Goal: Information Seeking & Learning: Learn about a topic

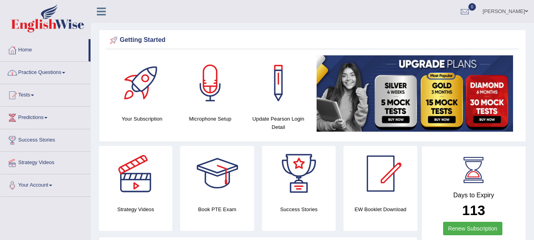
click at [41, 70] on link "Practice Questions" at bounding box center [45, 72] width 90 height 20
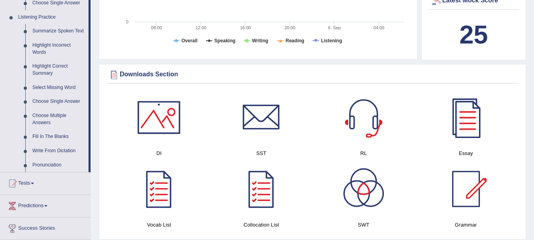
scroll to position [337, 0]
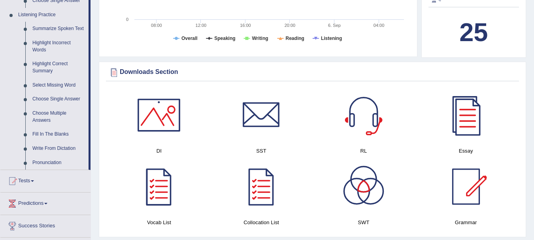
click at [34, 181] on span at bounding box center [32, 181] width 3 height 2
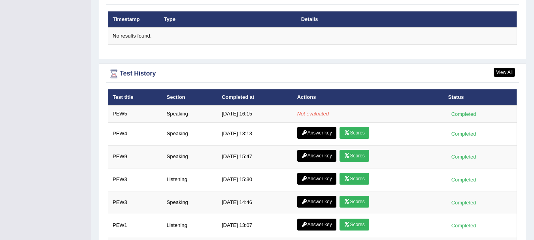
scroll to position [980, 0]
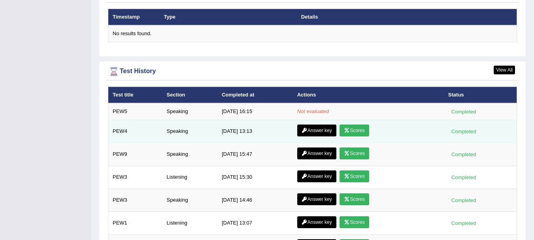
click at [356, 129] on link "Scores" at bounding box center [354, 131] width 29 height 12
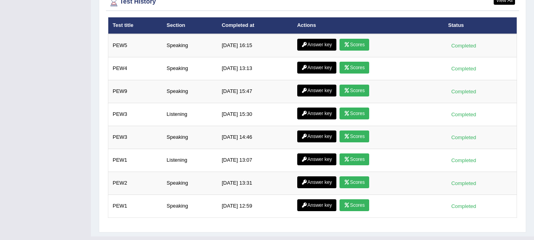
scroll to position [980, 0]
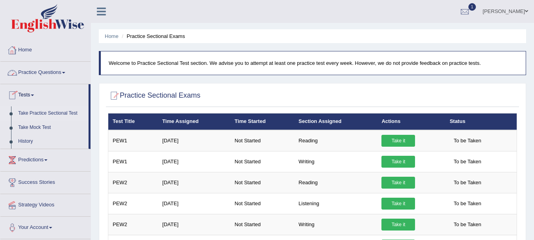
click at [31, 73] on link "Practice Questions" at bounding box center [45, 72] width 90 height 20
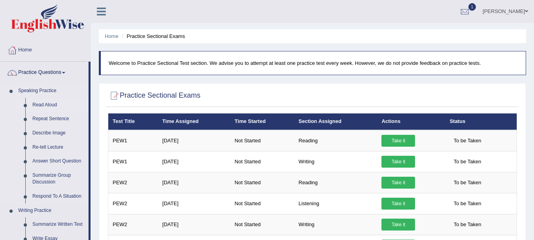
click at [48, 101] on link "Read Aloud" at bounding box center [59, 105] width 60 height 14
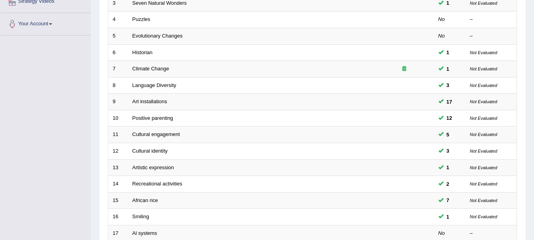
scroll to position [284, 0]
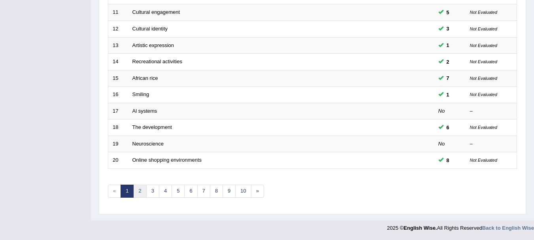
click at [141, 195] on link "2" at bounding box center [139, 191] width 13 height 13
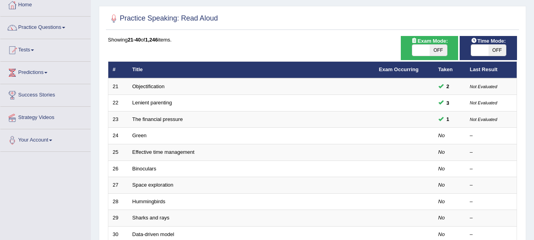
scroll to position [68, 0]
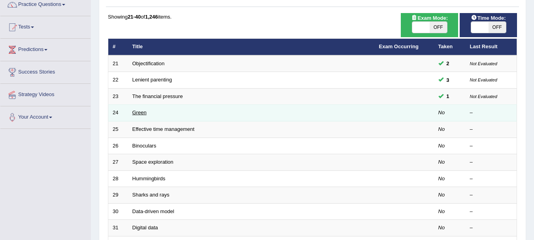
click at [139, 113] on link "Green" at bounding box center [139, 113] width 14 height 6
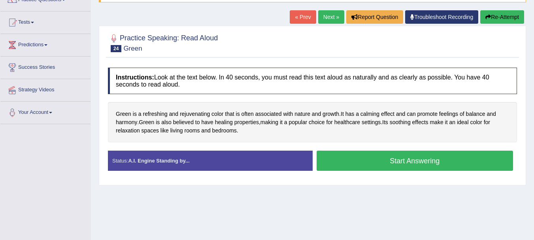
scroll to position [81, 0]
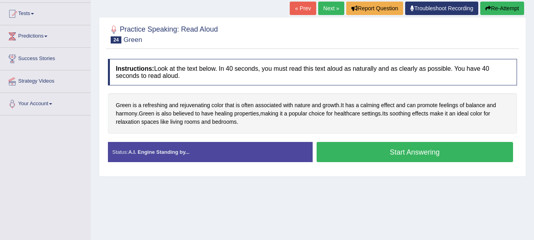
click at [412, 149] on button "Start Answering" at bounding box center [415, 152] width 197 height 20
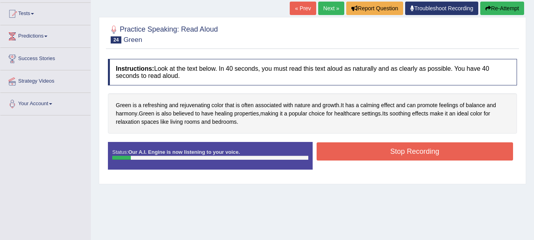
click at [412, 149] on button "Stop Recording" at bounding box center [415, 151] width 197 height 18
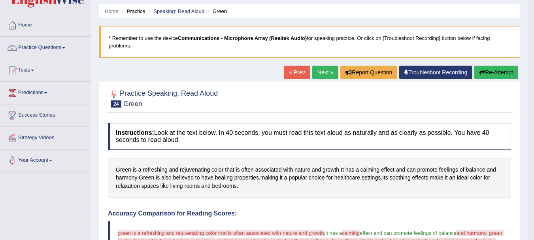
scroll to position [26, 0]
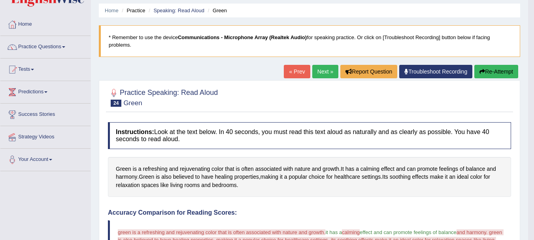
click at [502, 72] on button "Re-Attempt" at bounding box center [497, 71] width 44 height 13
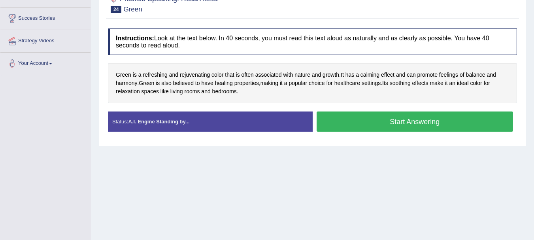
scroll to position [130, 0]
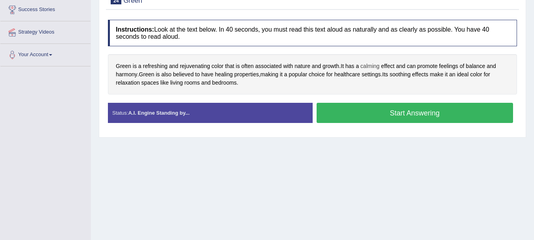
click at [367, 65] on span "calming" at bounding box center [370, 66] width 19 height 8
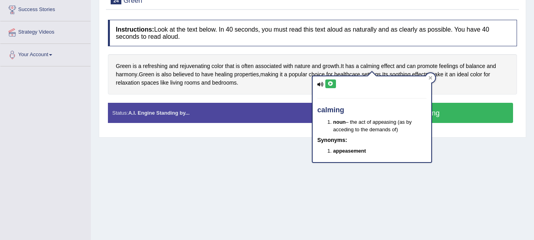
click at [329, 83] on icon at bounding box center [331, 83] width 6 height 5
click at [433, 76] on div at bounding box center [430, 77] width 9 height 9
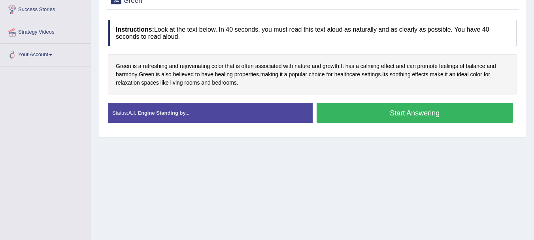
click at [362, 113] on button "Start Answering" at bounding box center [415, 113] width 197 height 20
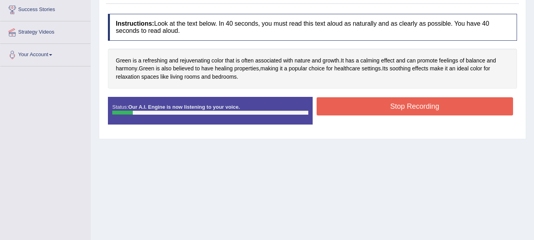
click at [412, 109] on button "Stop Recording" at bounding box center [415, 106] width 197 height 18
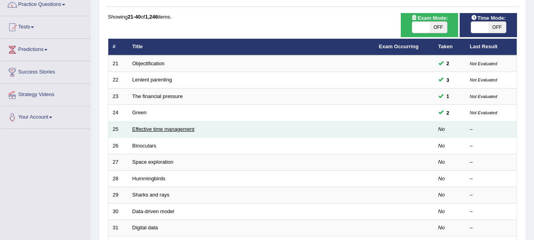
click at [164, 127] on link "Effective time management" at bounding box center [163, 129] width 62 height 6
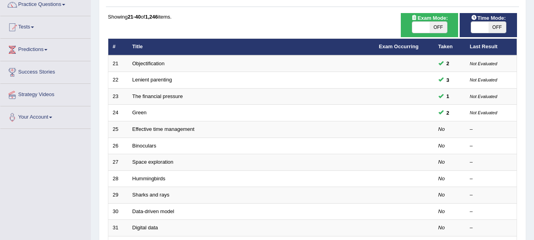
click at [415, 21] on div "ON OFF" at bounding box center [430, 27] width 36 height 12
click at [416, 26] on span at bounding box center [420, 27] width 17 height 11
checkbox input "true"
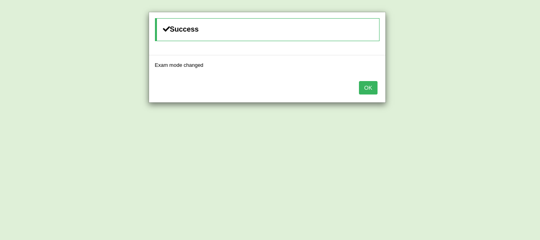
click at [370, 88] on button "OK" at bounding box center [368, 87] width 18 height 13
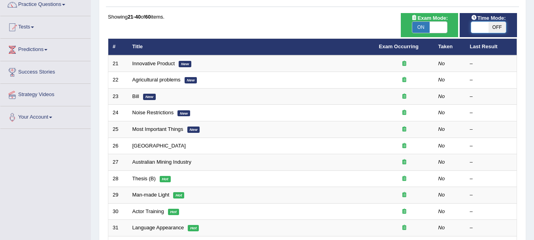
click at [483, 30] on span at bounding box center [479, 27] width 17 height 11
checkbox input "true"
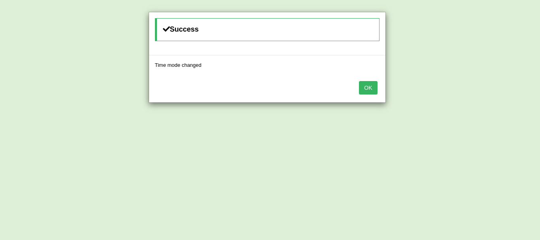
click at [378, 85] on div "OK" at bounding box center [267, 89] width 236 height 28
click at [372, 88] on button "OK" at bounding box center [368, 87] width 18 height 13
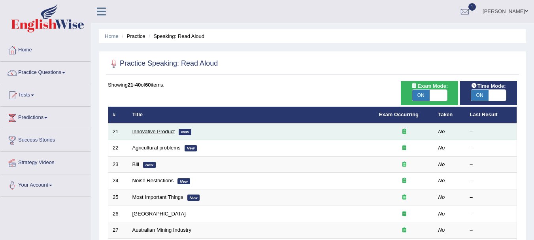
click at [137, 130] on link "Innovative Product" at bounding box center [153, 132] width 43 height 6
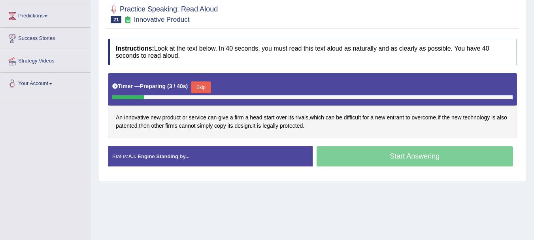
scroll to position [107, 0]
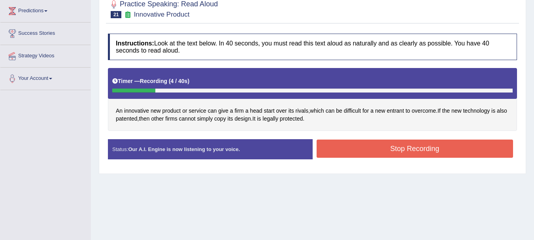
click at [412, 152] on button "Stop Recording" at bounding box center [415, 149] width 197 height 18
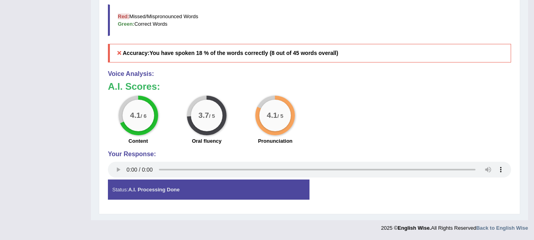
scroll to position [0, 0]
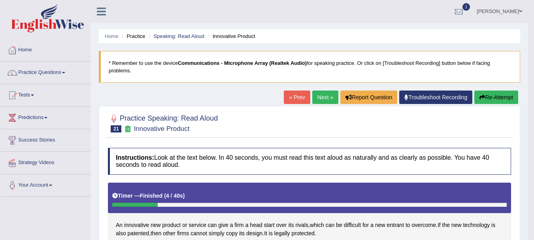
click at [322, 95] on link "Next »" at bounding box center [325, 97] width 26 height 13
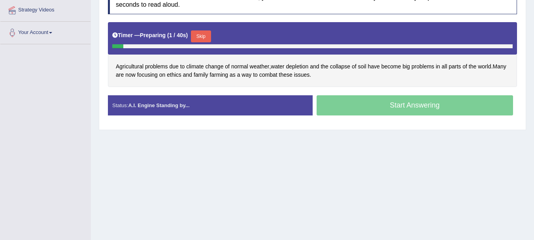
scroll to position [157, 0]
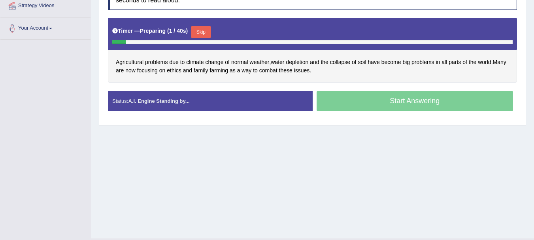
drag, startPoint x: 0, startPoint y: 0, endPoint x: 535, endPoint y: 193, distance: 568.9
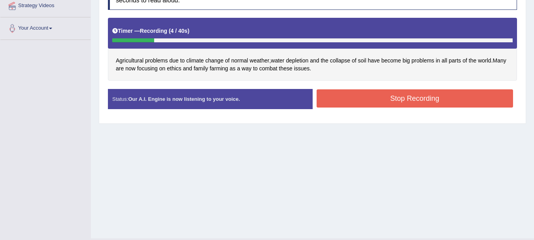
click at [409, 99] on button "Stop Recording" at bounding box center [415, 98] width 197 height 18
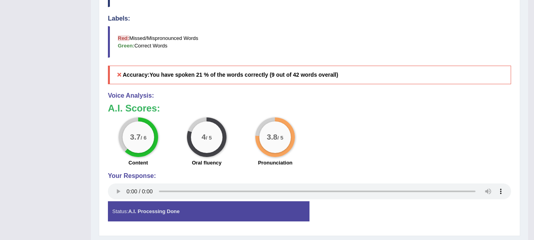
scroll to position [70, 0]
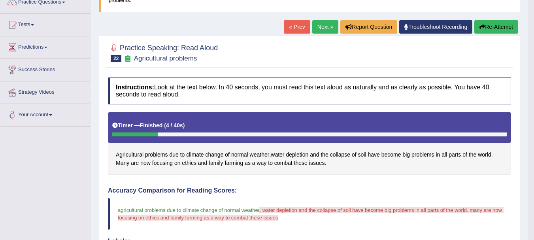
click at [314, 31] on link "Next »" at bounding box center [325, 26] width 26 height 13
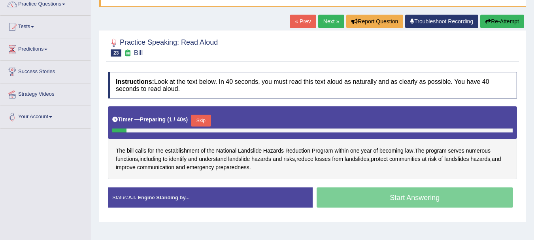
scroll to position [119, 0]
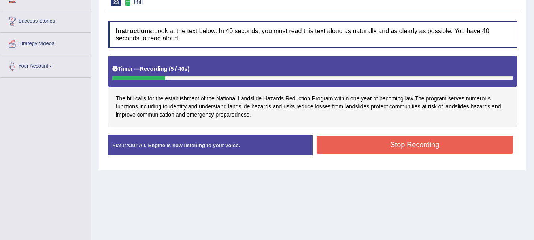
click at [374, 147] on button "Stop Recording" at bounding box center [415, 145] width 197 height 18
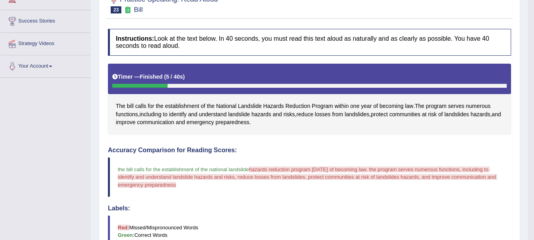
drag, startPoint x: 532, startPoint y: 98, endPoint x: 535, endPoint y: 105, distance: 7.3
click at [534, 105] on html "Toggle navigation Home Practice Questions Speaking Practice Read Aloud Repeat S…" at bounding box center [267, 1] width 534 height 240
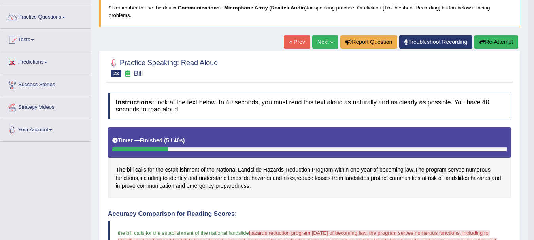
scroll to position [39, 0]
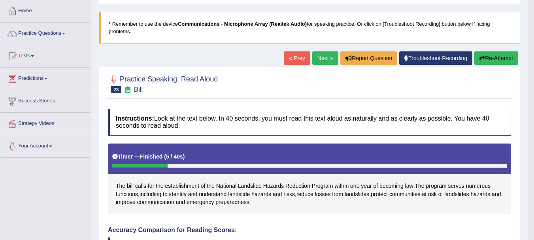
click at [497, 60] on button "Re-Attempt" at bounding box center [497, 57] width 44 height 13
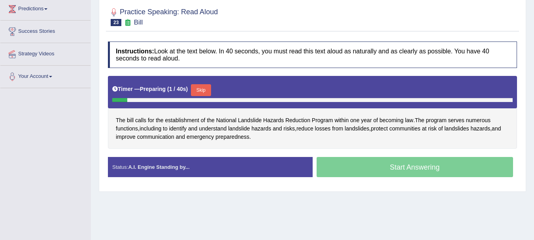
scroll to position [123, 0]
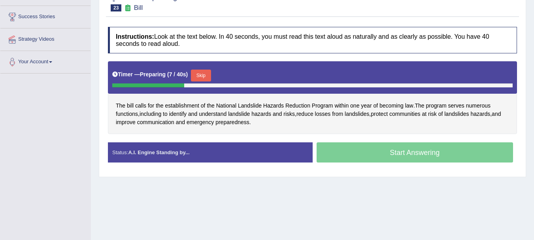
click at [206, 75] on button "Skip" at bounding box center [201, 76] width 20 height 12
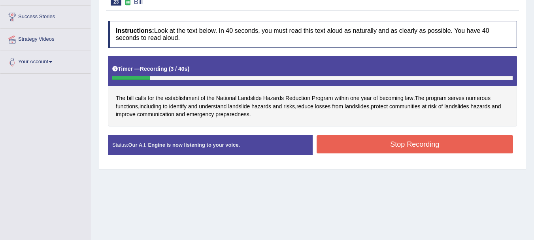
click at [371, 144] on button "Stop Recording" at bounding box center [415, 144] width 197 height 18
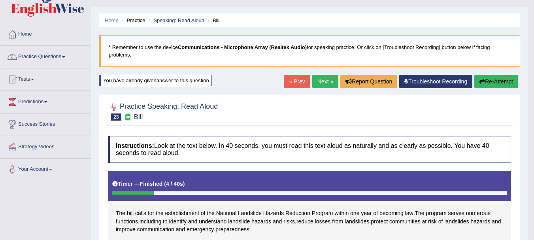
scroll to position [6, 0]
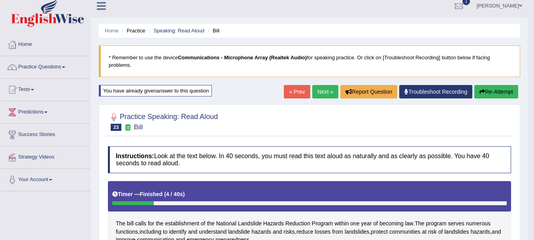
click at [492, 94] on button "Re-Attempt" at bounding box center [497, 91] width 44 height 13
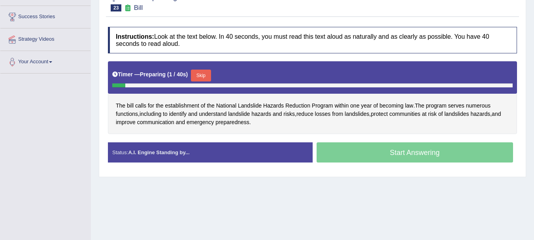
scroll to position [124, 0]
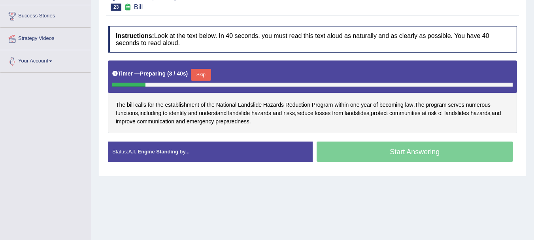
click at [211, 72] on button "Skip" at bounding box center [201, 75] width 20 height 12
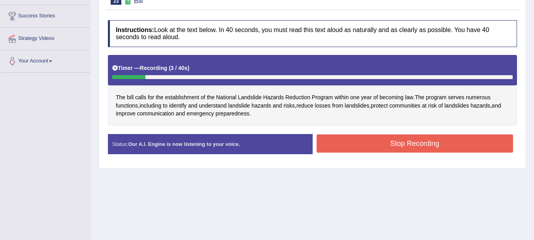
click at [367, 139] on button "Stop Recording" at bounding box center [415, 143] width 197 height 18
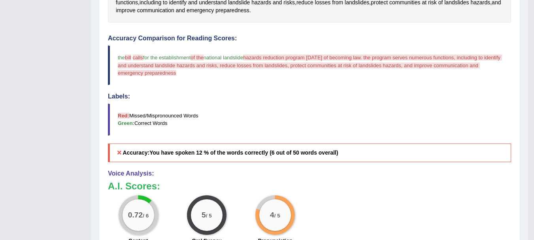
scroll to position [55, 0]
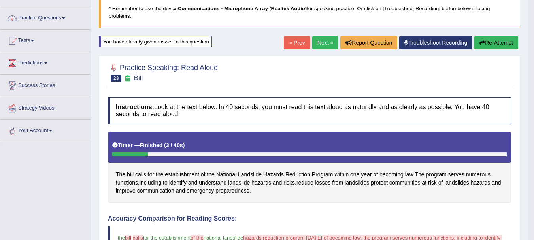
click at [489, 41] on button "Re-Attempt" at bounding box center [497, 42] width 44 height 13
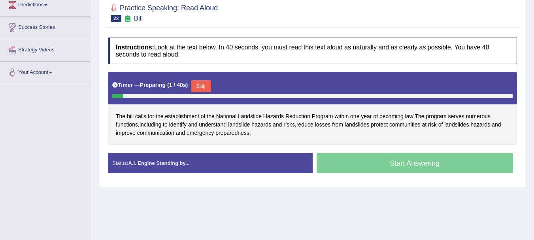
scroll to position [152, 0]
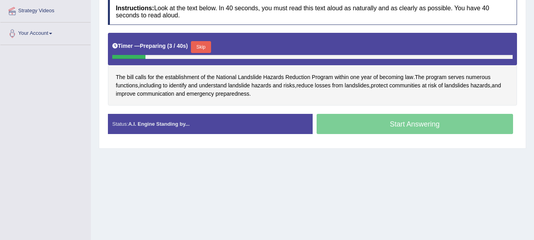
click at [204, 44] on button "Skip" at bounding box center [201, 47] width 20 height 12
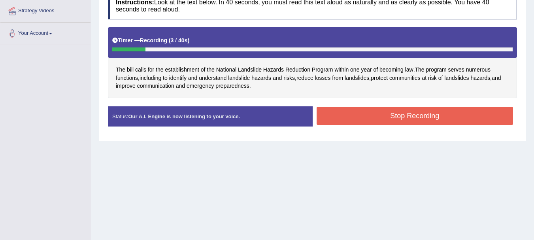
click at [380, 110] on button "Stop Recording" at bounding box center [415, 116] width 197 height 18
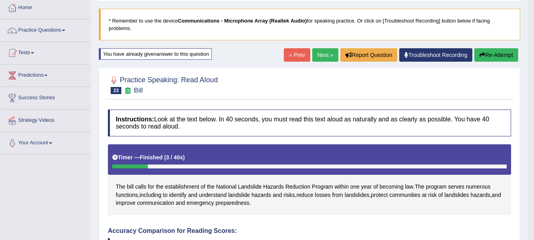
scroll to position [45, 0]
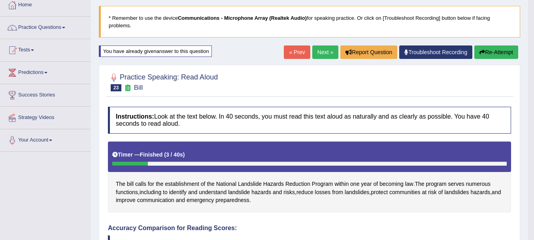
click at [501, 51] on button "Re-Attempt" at bounding box center [497, 51] width 44 height 13
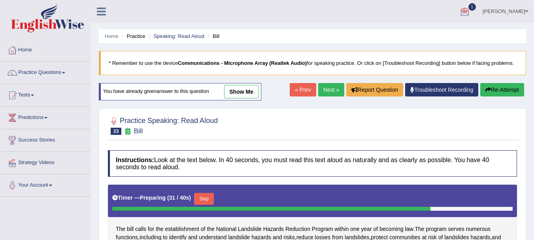
click at [475, 3] on link "1" at bounding box center [465, 10] width 24 height 21
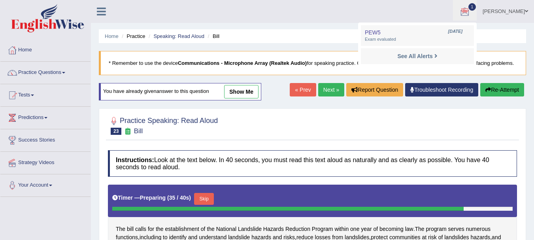
click at [323, 18] on ul "Mudassar Sultan Toggle navigation Username: MudassarS Access Type: Online Subsc…" at bounding box center [379, 11] width 310 height 23
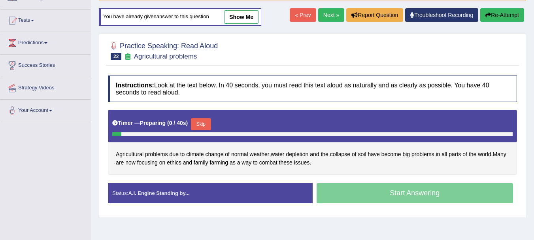
scroll to position [70, 0]
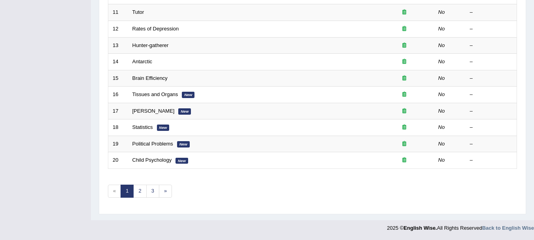
scroll to position [284, 0]
